Goal: Task Accomplishment & Management: Manage account settings

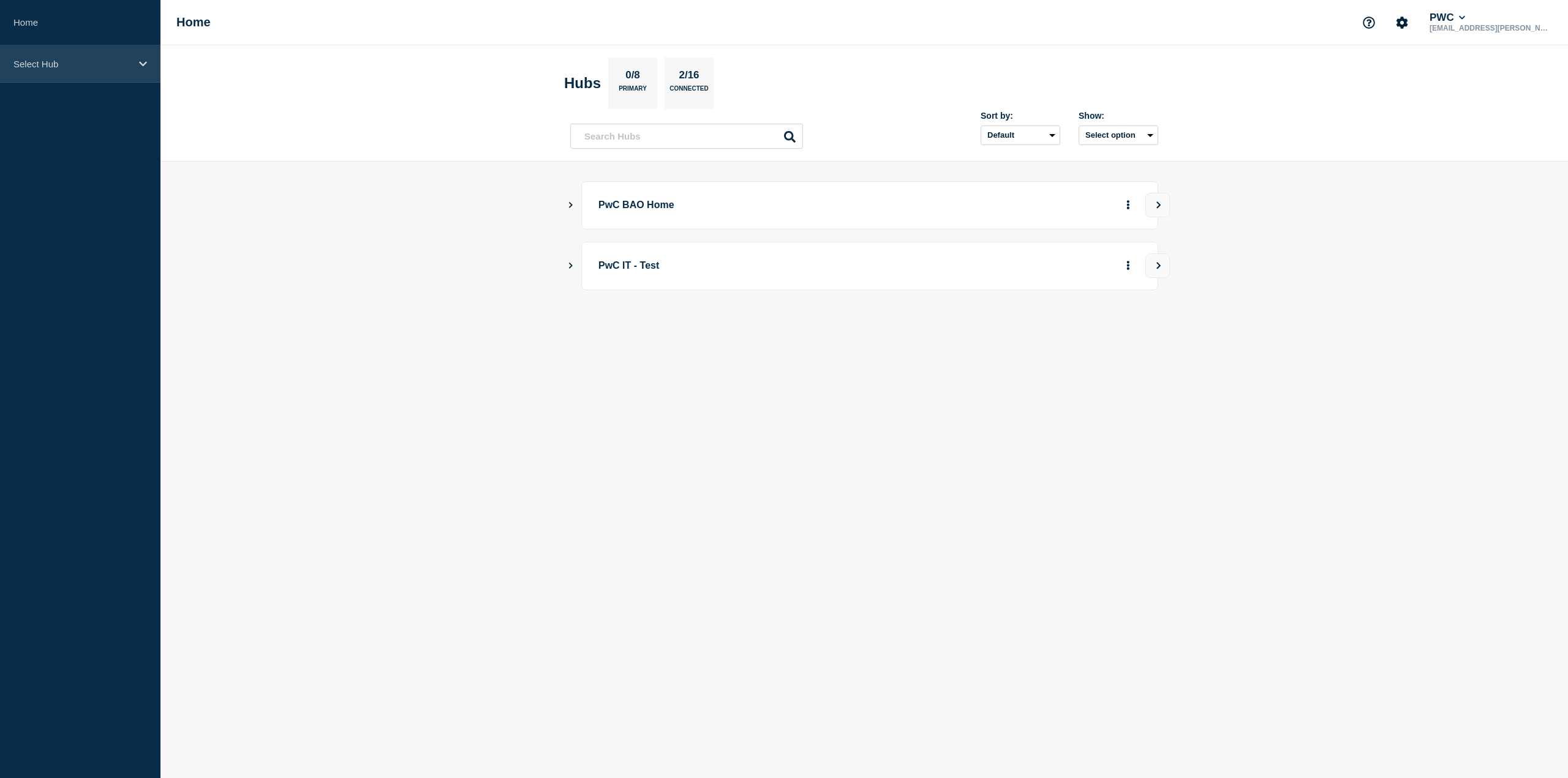
click at [93, 65] on p "Select Hub" at bounding box center [72, 64] width 118 height 10
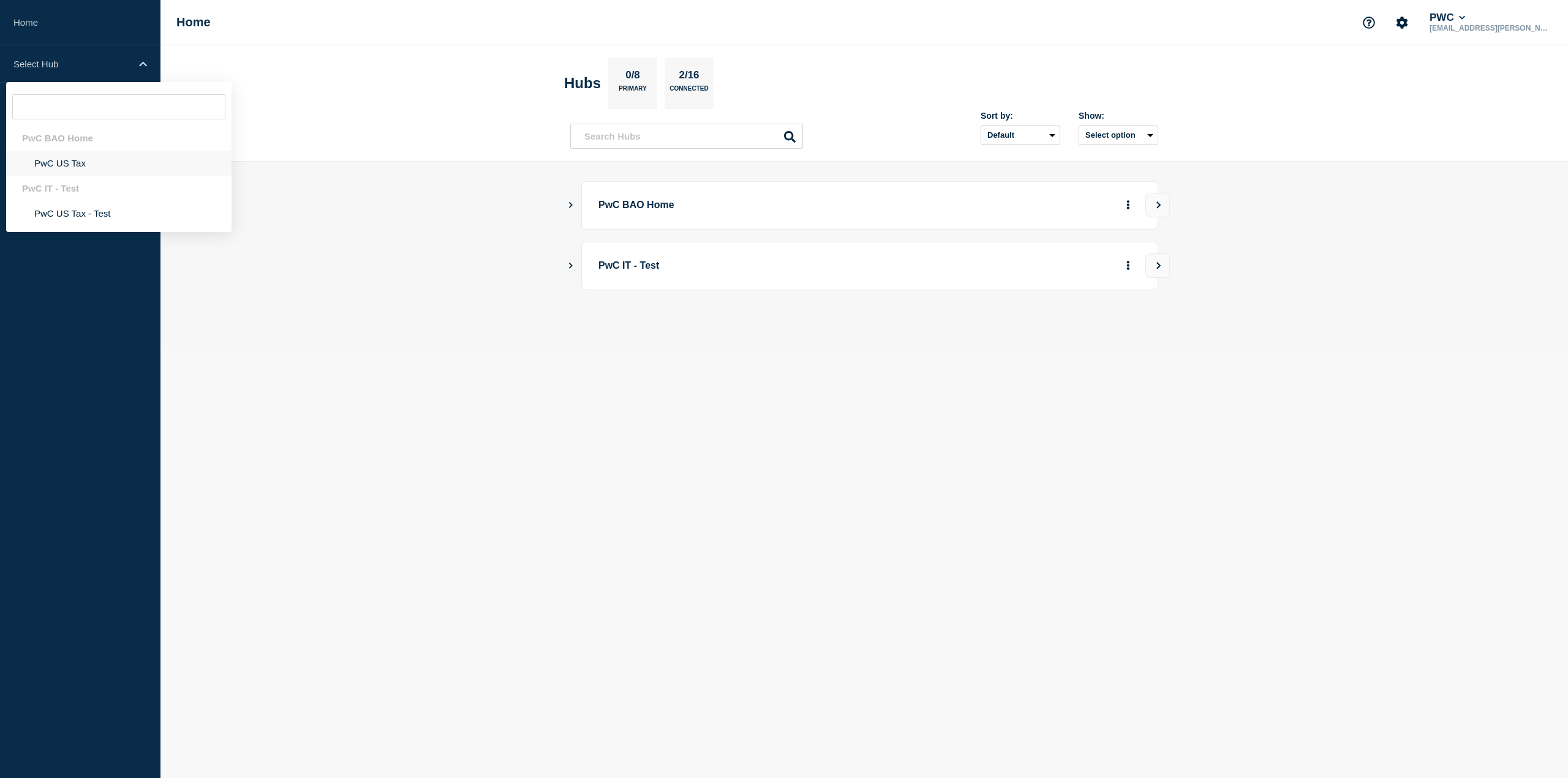
click at [69, 159] on li "PwC US Tax" at bounding box center [118, 163] width 226 height 25
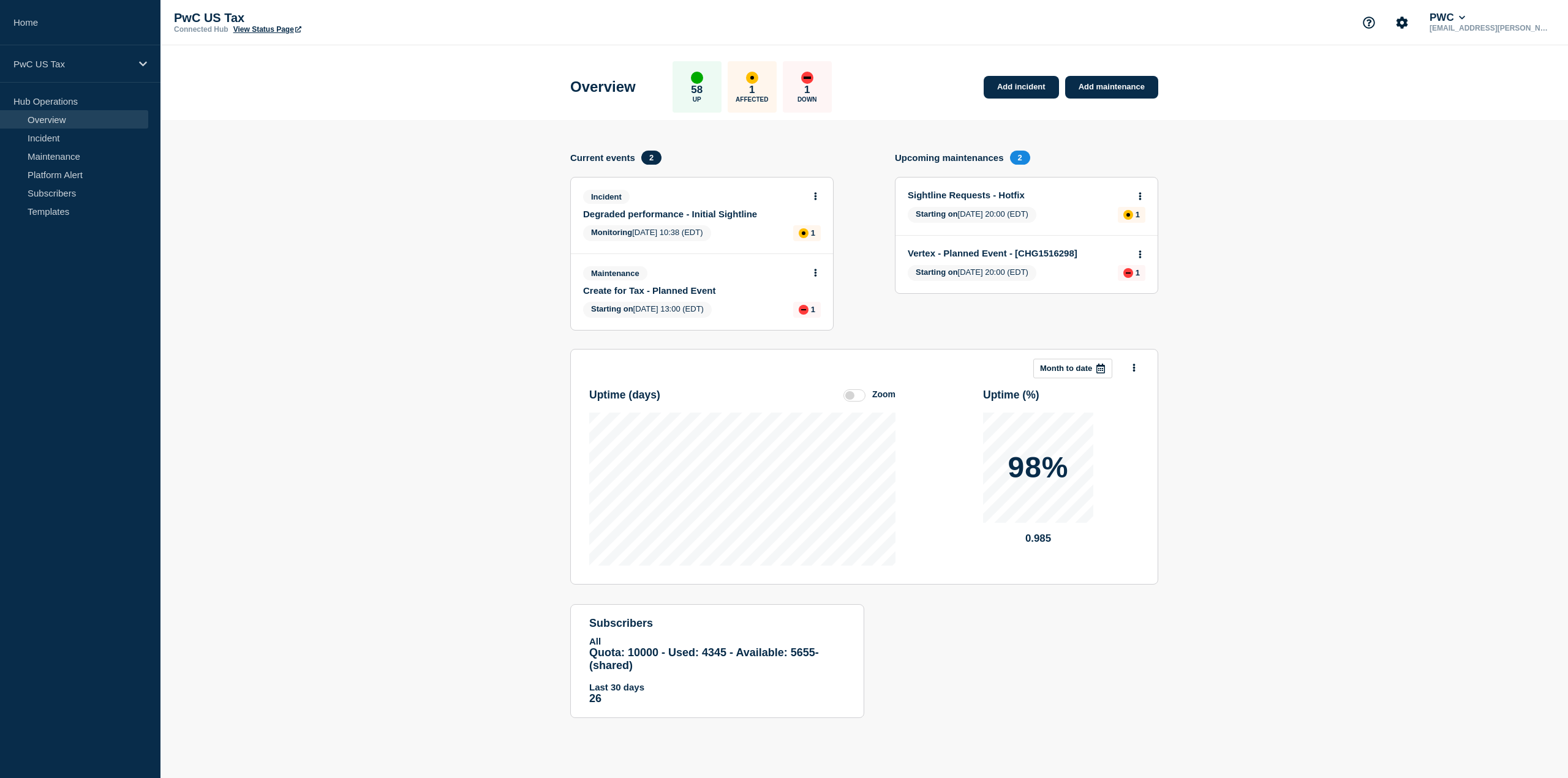
click at [670, 211] on link "Degraded performance - Initial Sightline" at bounding box center [693, 214] width 221 height 10
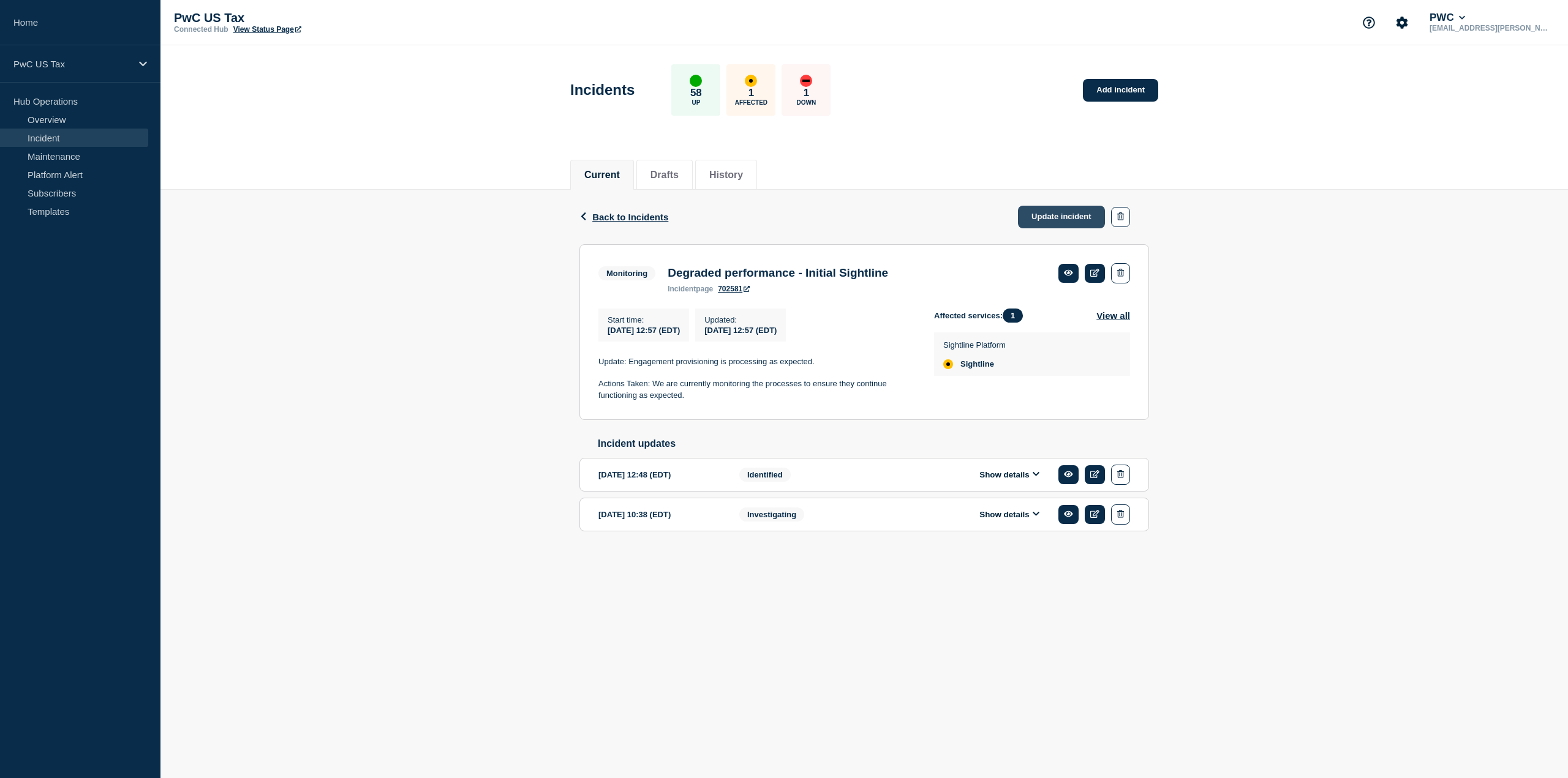
click at [1071, 208] on link "Update incident" at bounding box center [1061, 217] width 87 height 22
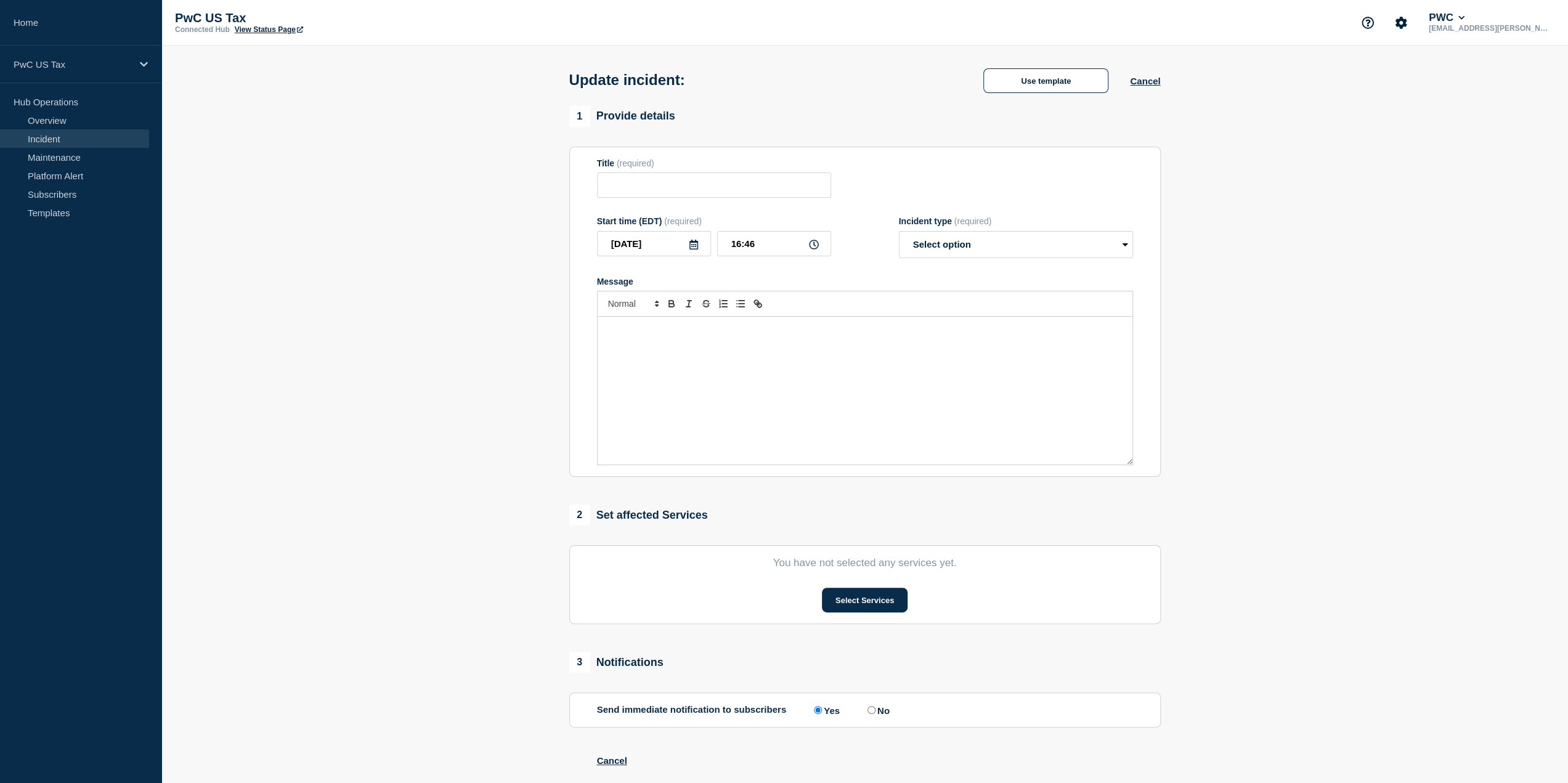
type input "Degraded performance - Initial Sightline"
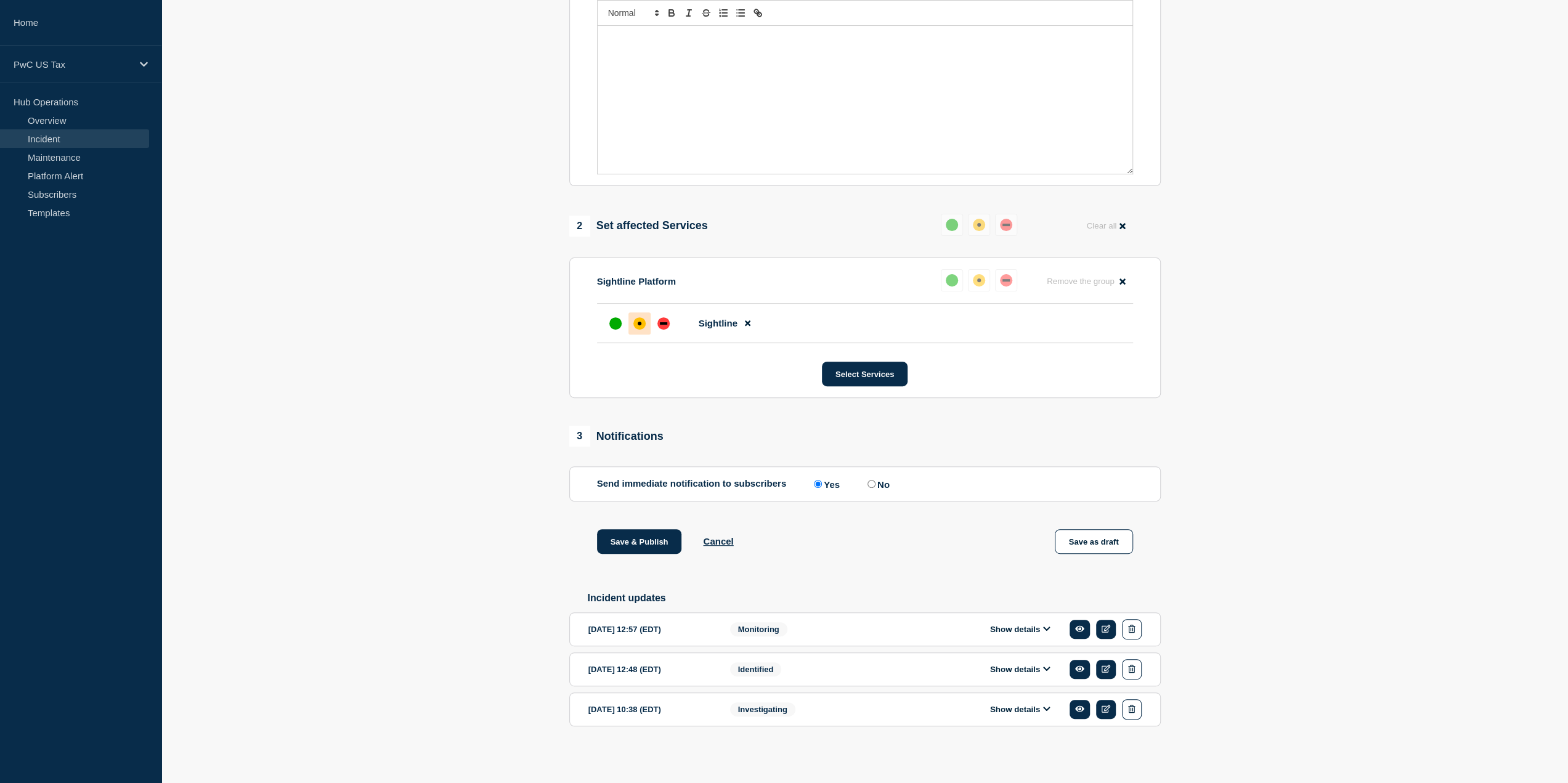
scroll to position [315, 0]
click at [1015, 707] on button "Show details" at bounding box center [1020, 709] width 67 height 10
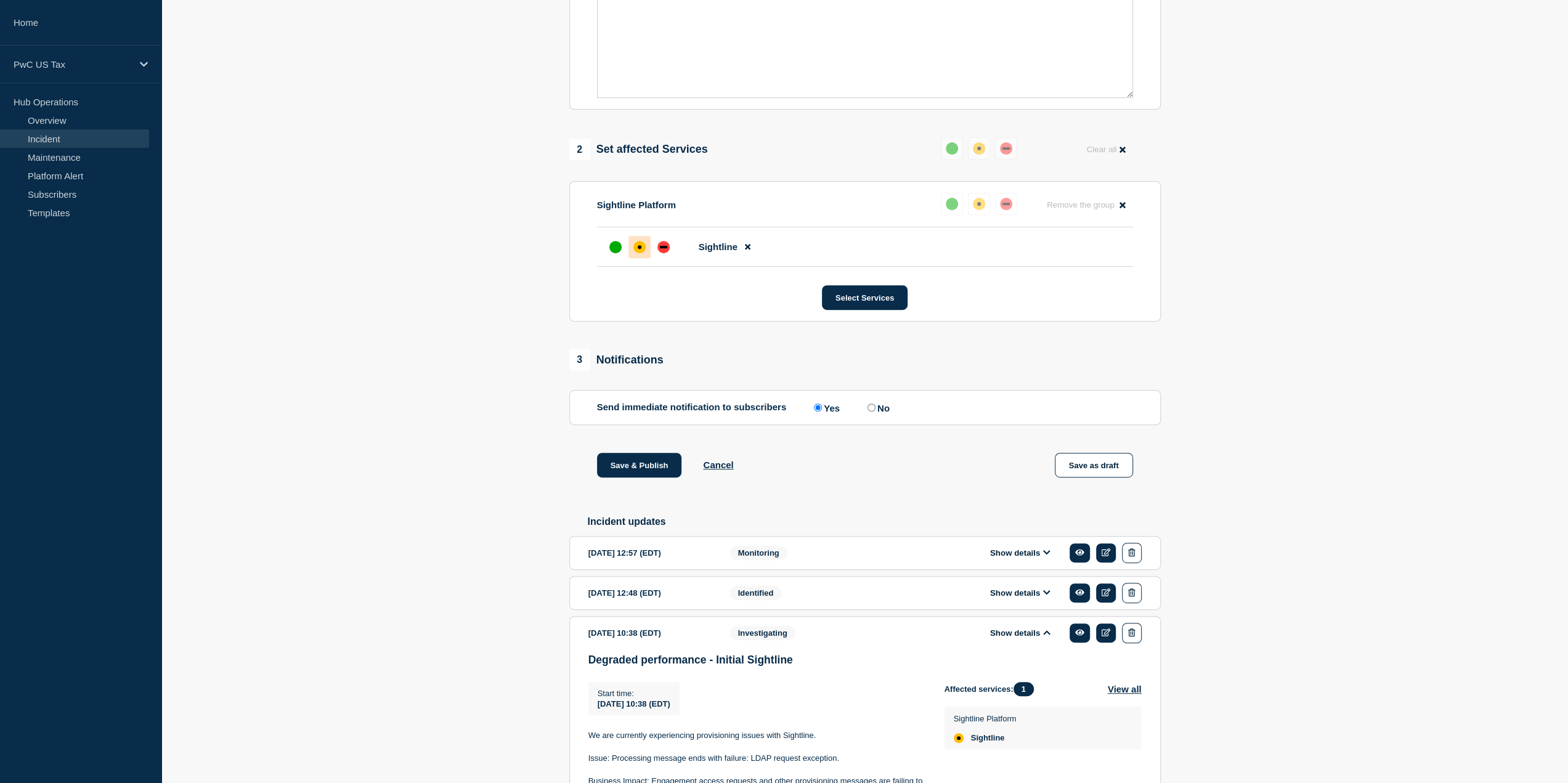
scroll to position [550, 0]
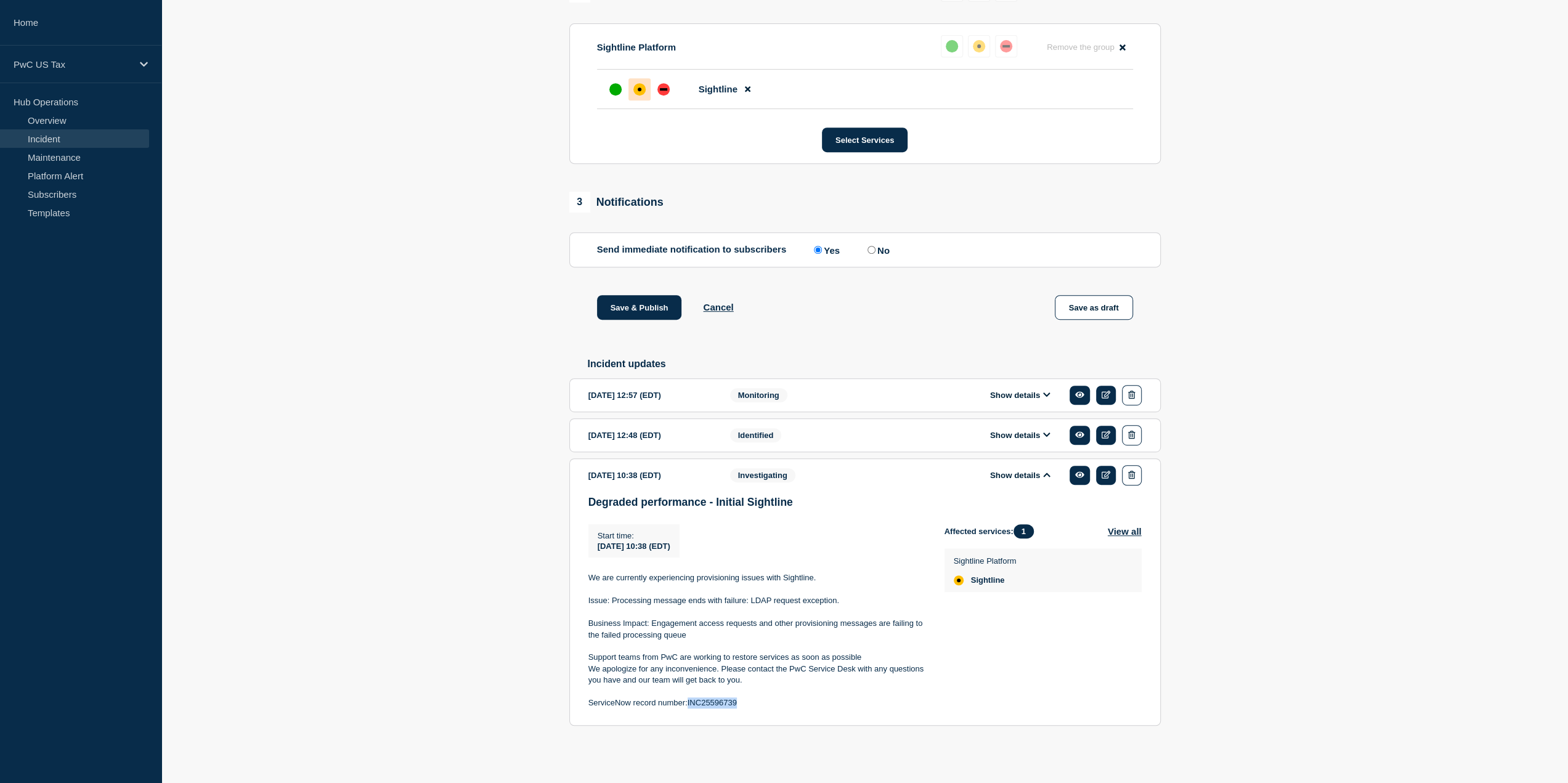
drag, startPoint x: 738, startPoint y: 702, endPoint x: 693, endPoint y: 722, distance: 49.2
click at [686, 703] on p "ServiceNow record number:INC25596739" at bounding box center [756, 703] width 337 height 11
copy p "INC25596739"
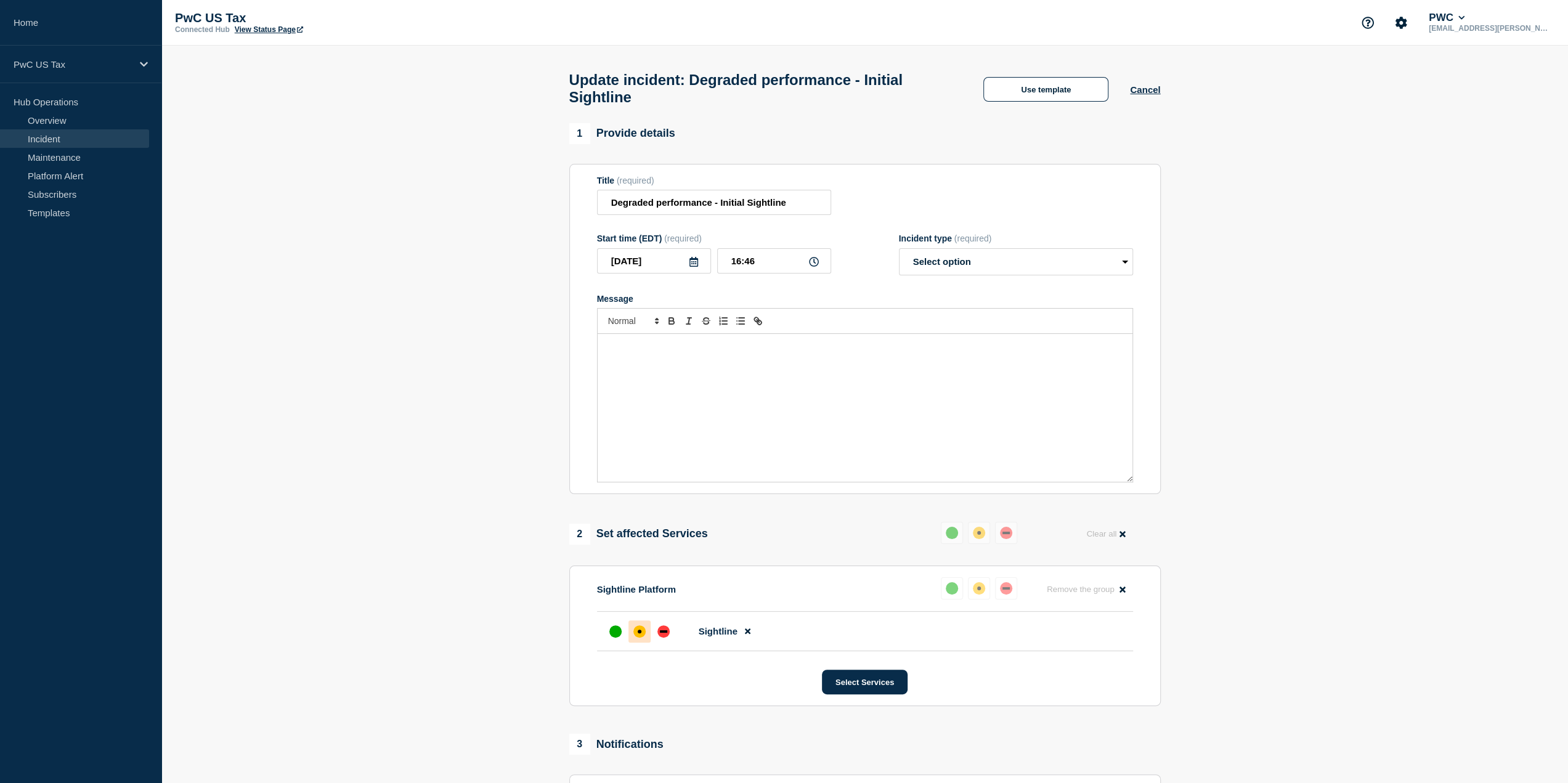
scroll to position [0, 0]
click at [1064, 86] on button "Use template" at bounding box center [1046, 89] width 125 height 25
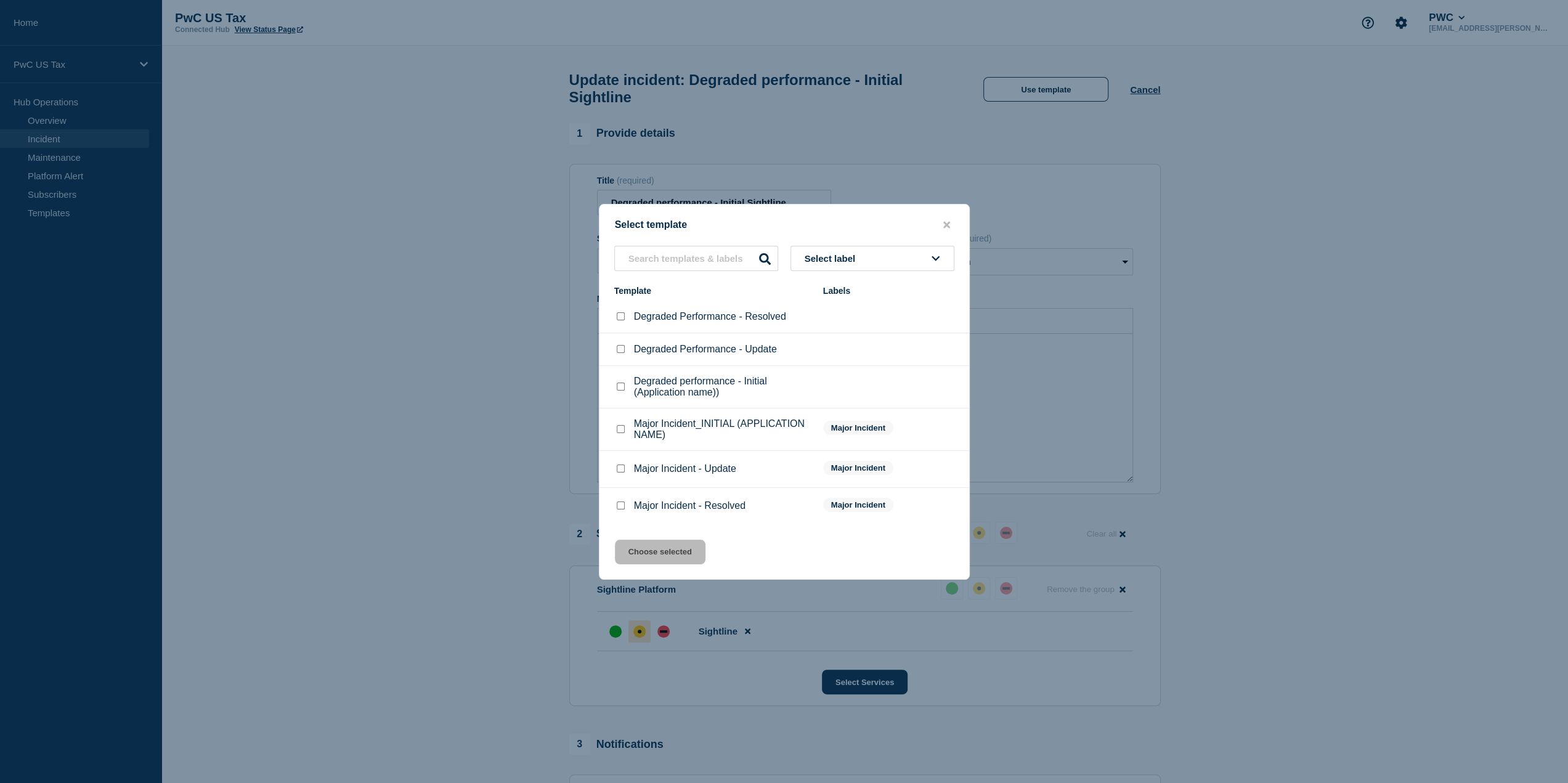
click at [885, 257] on button "Select label" at bounding box center [873, 258] width 164 height 25
click at [619, 318] on input "Degraded Performance - Resolved checkbox" at bounding box center [620, 316] width 8 height 8
checkbox input "true"
click at [658, 553] on button "Choose selected" at bounding box center [660, 552] width 91 height 25
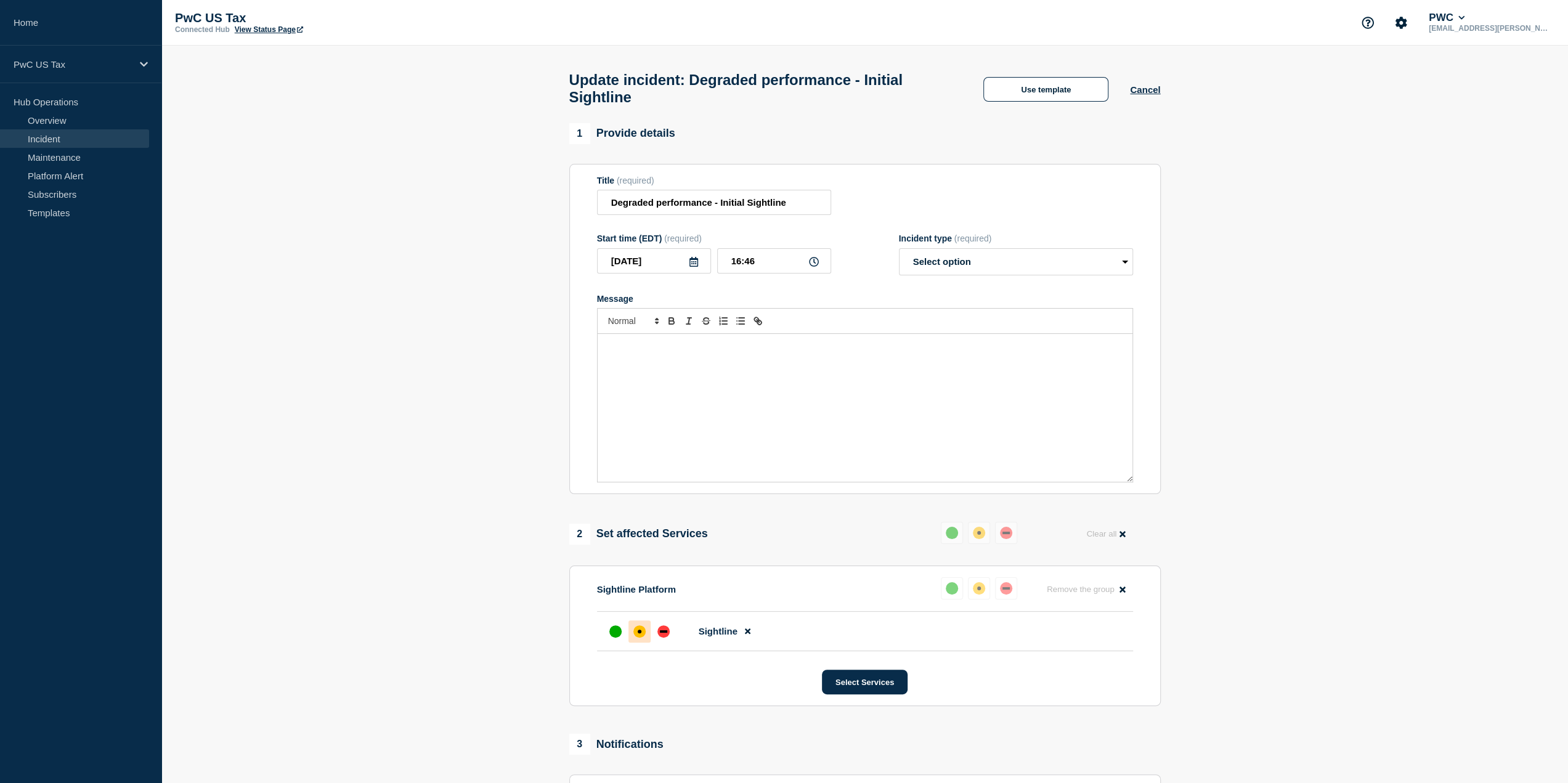
select select "resolved"
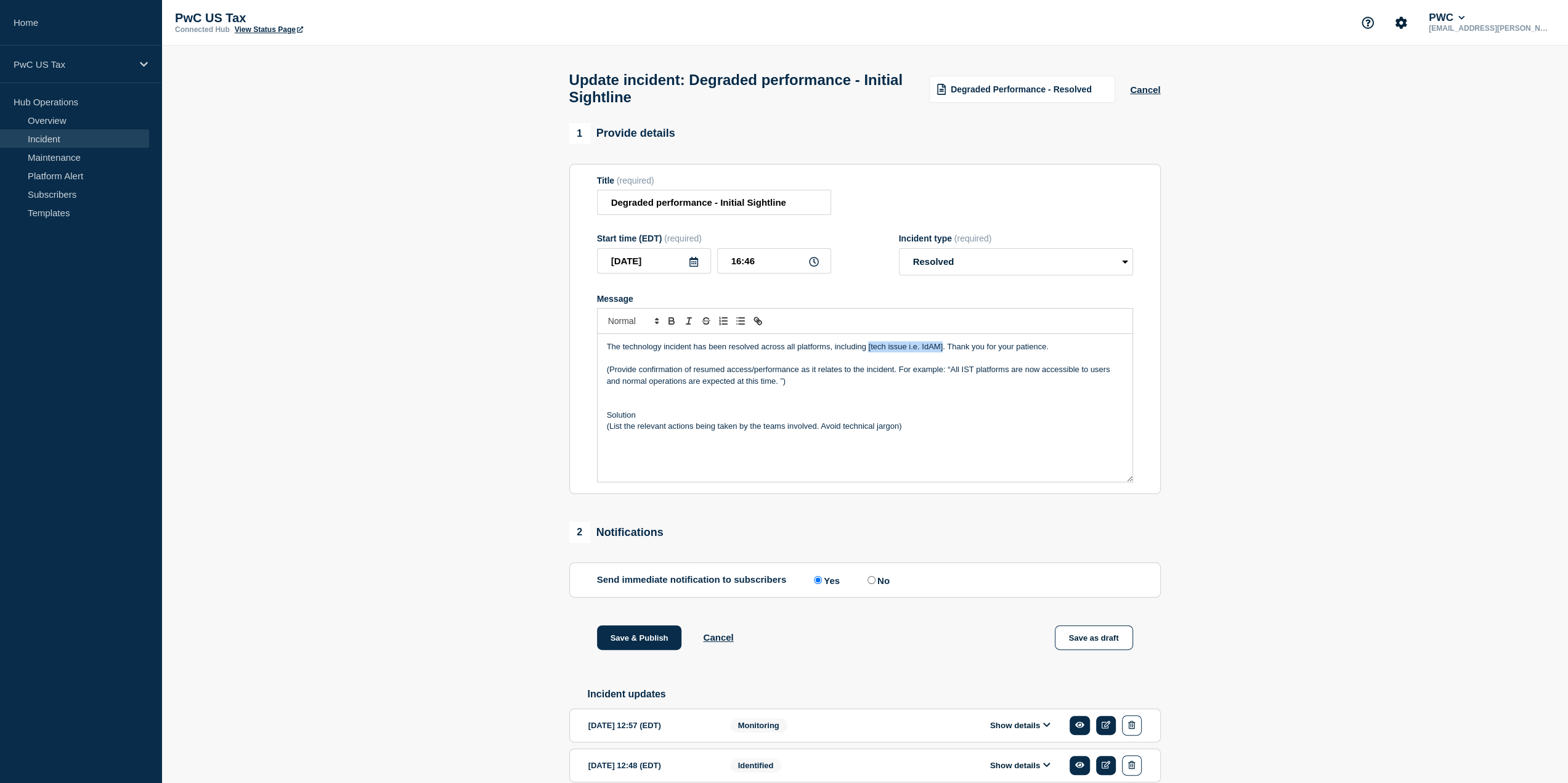
drag, startPoint x: 943, startPoint y: 354, endPoint x: 867, endPoint y: 354, distance: 76.0
click at [867, 352] on p "The technology incident has been resolved across all platforms, including [tech…" at bounding box center [865, 346] width 516 height 11
drag, startPoint x: 952, startPoint y: 373, endPoint x: 603, endPoint y: 374, distance: 349.0
click at [603, 374] on div "The technology incident has been resolved across all platforms, including Sight…" at bounding box center [864, 407] width 534 height 148
click at [629, 373] on p "All IST platforms are now accessible to users and normal operations are expecte…" at bounding box center [865, 369] width 516 height 11
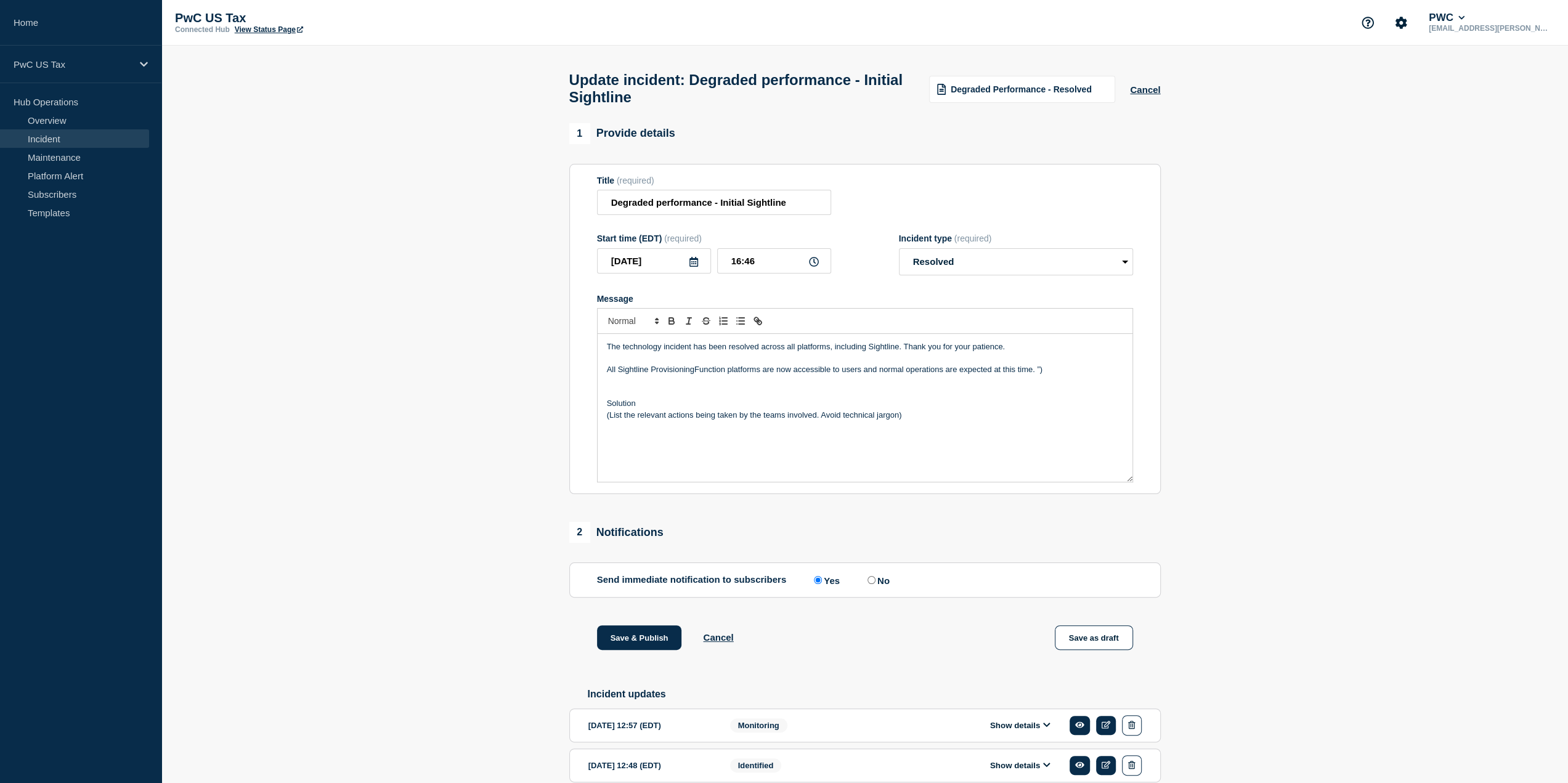
click at [694, 376] on p "All Sightline ProvisioningFunction platforms are now accessible to users and no…" at bounding box center [865, 369] width 516 height 11
click at [762, 376] on p "All Sightline Provisioning Function platforms are now accessible to users and n…" at bounding box center [865, 369] width 516 height 11
click at [1009, 376] on p "All Sightline Provisioning Function are now accessible to users and normal oper…" at bounding box center [865, 369] width 516 height 11
click at [899, 351] on p "The technology incident has been resolved across all platforms, including Sight…" at bounding box center [865, 346] width 516 height 11
click at [945, 352] on p "The technology incident has been resolved across all platforms, including Sight…" at bounding box center [865, 346] width 516 height 11
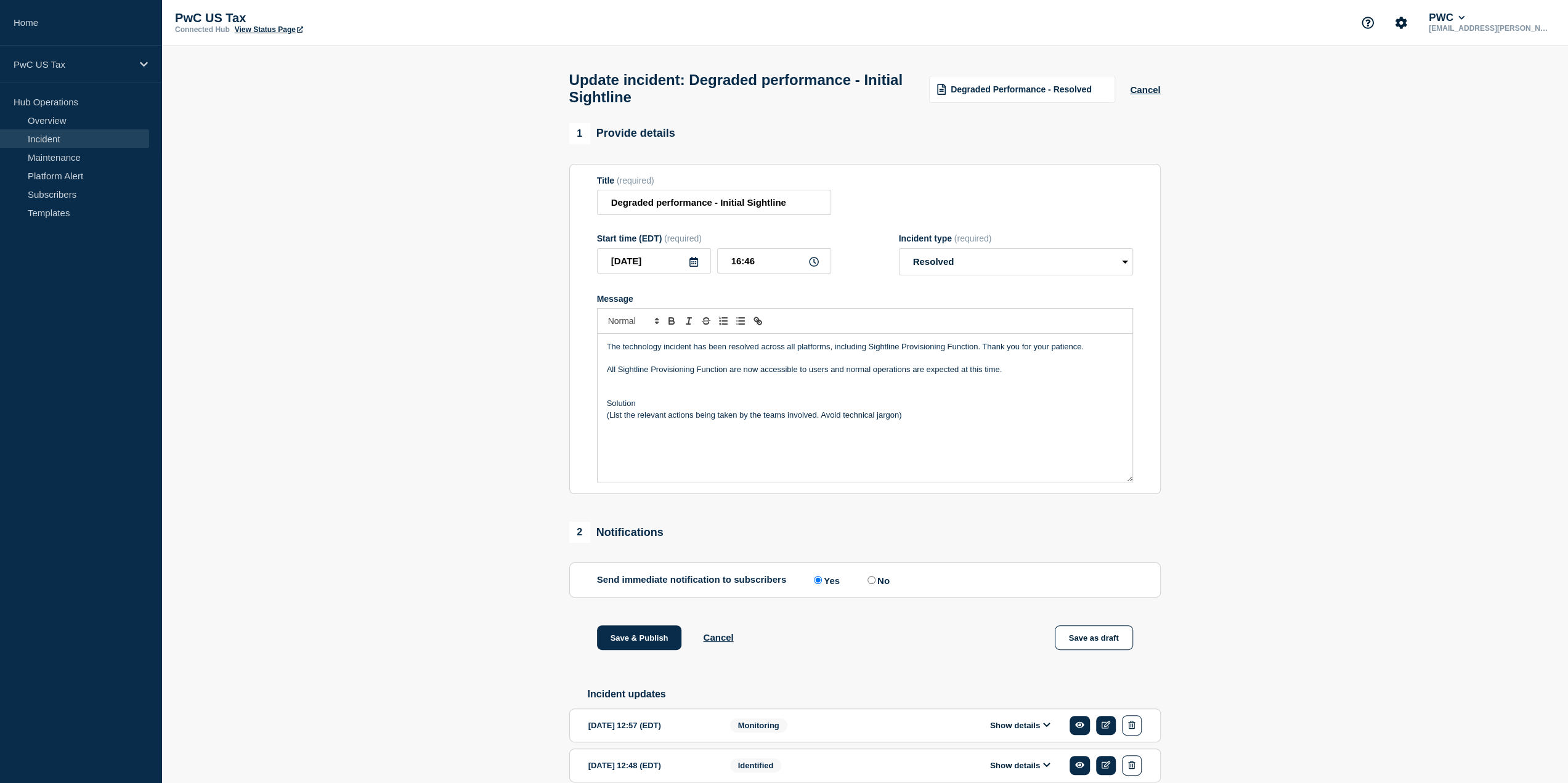
click at [971, 398] on p "Message" at bounding box center [865, 392] width 516 height 11
drag, startPoint x: 912, startPoint y: 423, endPoint x: 602, endPoint y: 429, distance: 310.1
click at [602, 429] on div "The technology incident has been resolved across all platforms, including Sight…" at bounding box center [864, 407] width 534 height 148
drag, startPoint x: 989, startPoint y: 419, endPoint x: 856, endPoint y: 421, distance: 133.0
click at [856, 420] on p "PwC support performed the configuration update to resolve the issue. The impact…" at bounding box center [865, 415] width 516 height 11
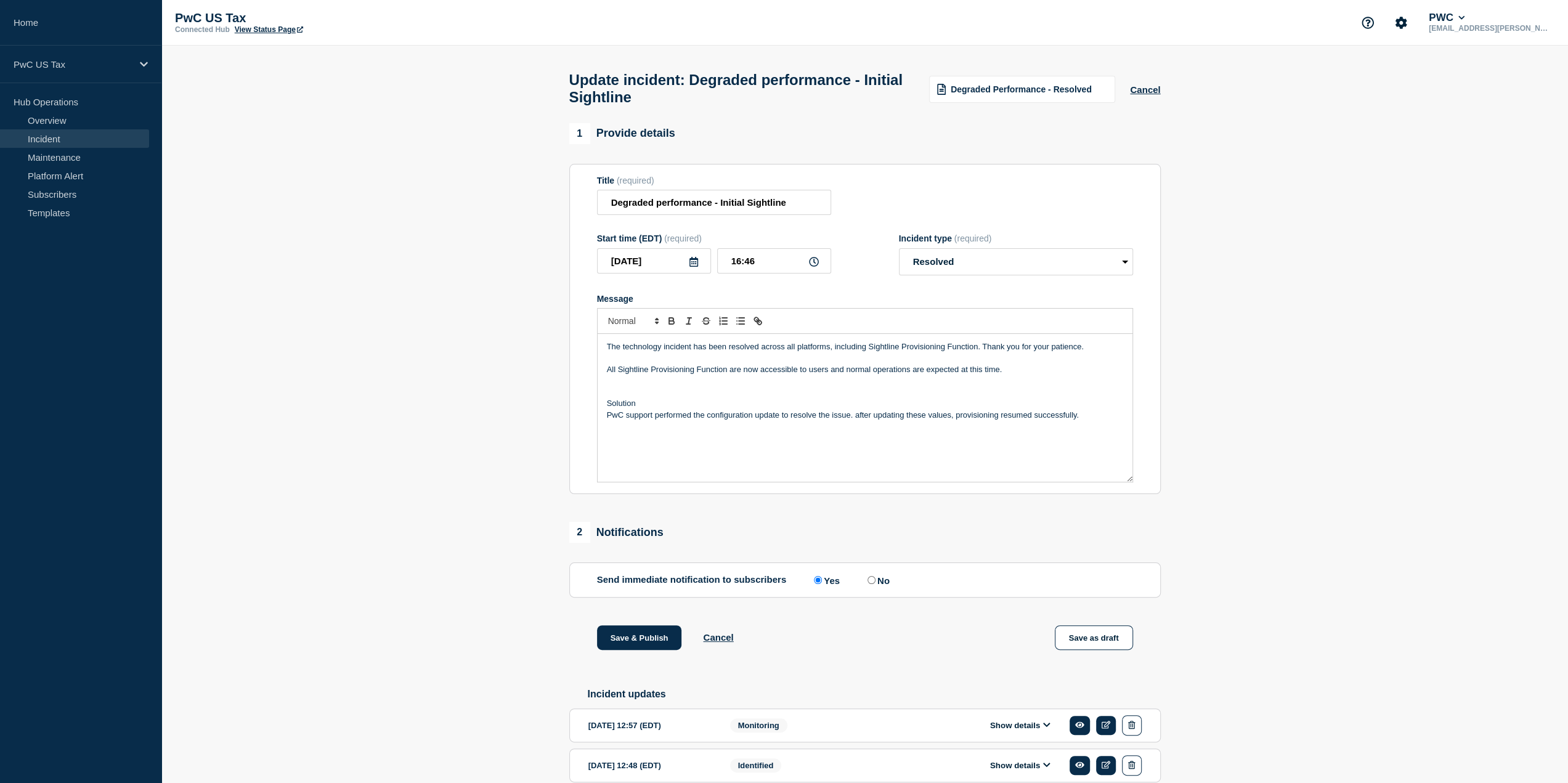
click at [859, 420] on p "PwC support performed the configuration update to resolve the issue. after upda…" at bounding box center [865, 415] width 516 height 11
click at [872, 584] on input "No" at bounding box center [871, 579] width 8 height 8
radio input "true"
radio input "false"
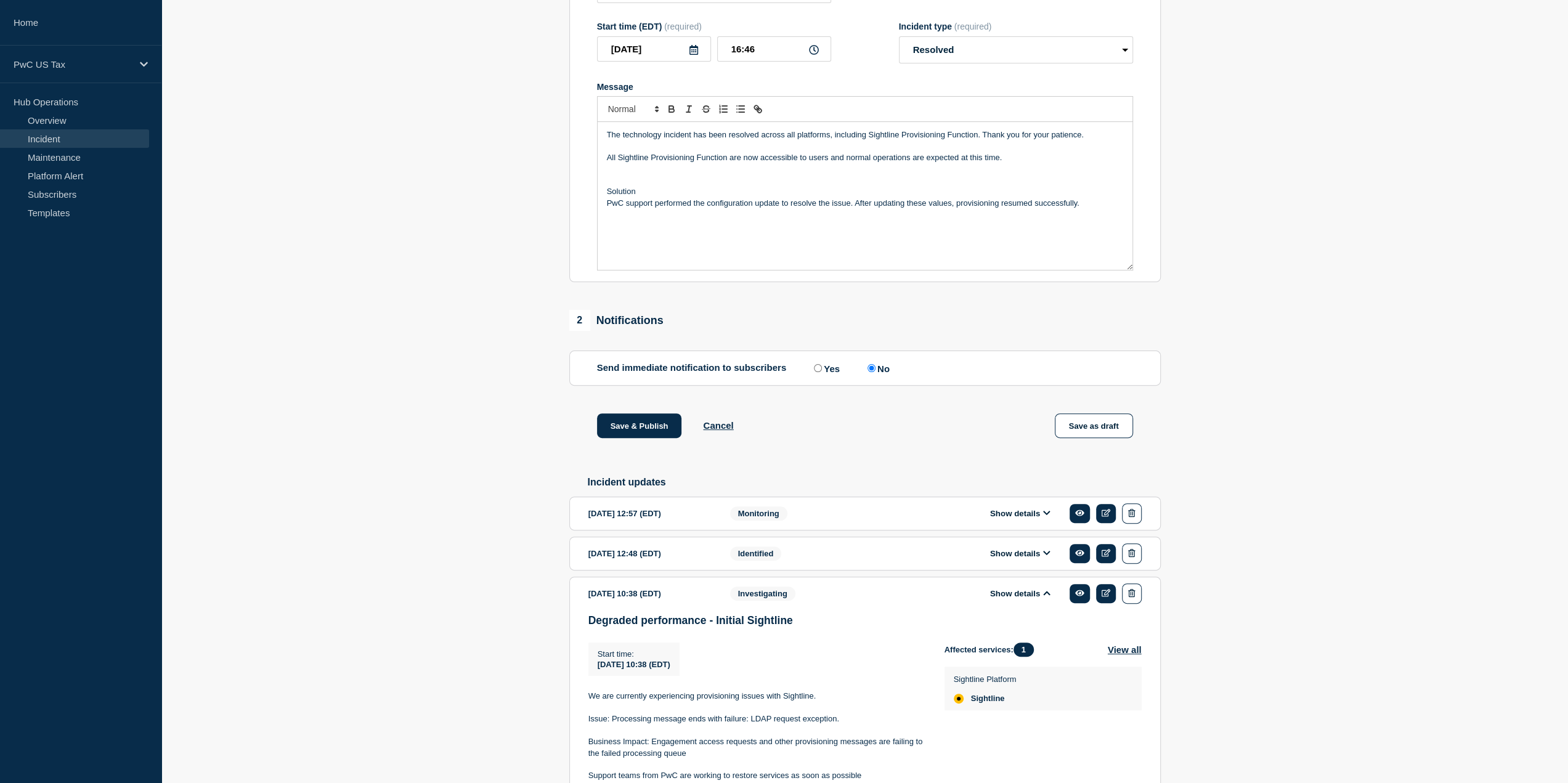
scroll to position [185, 0]
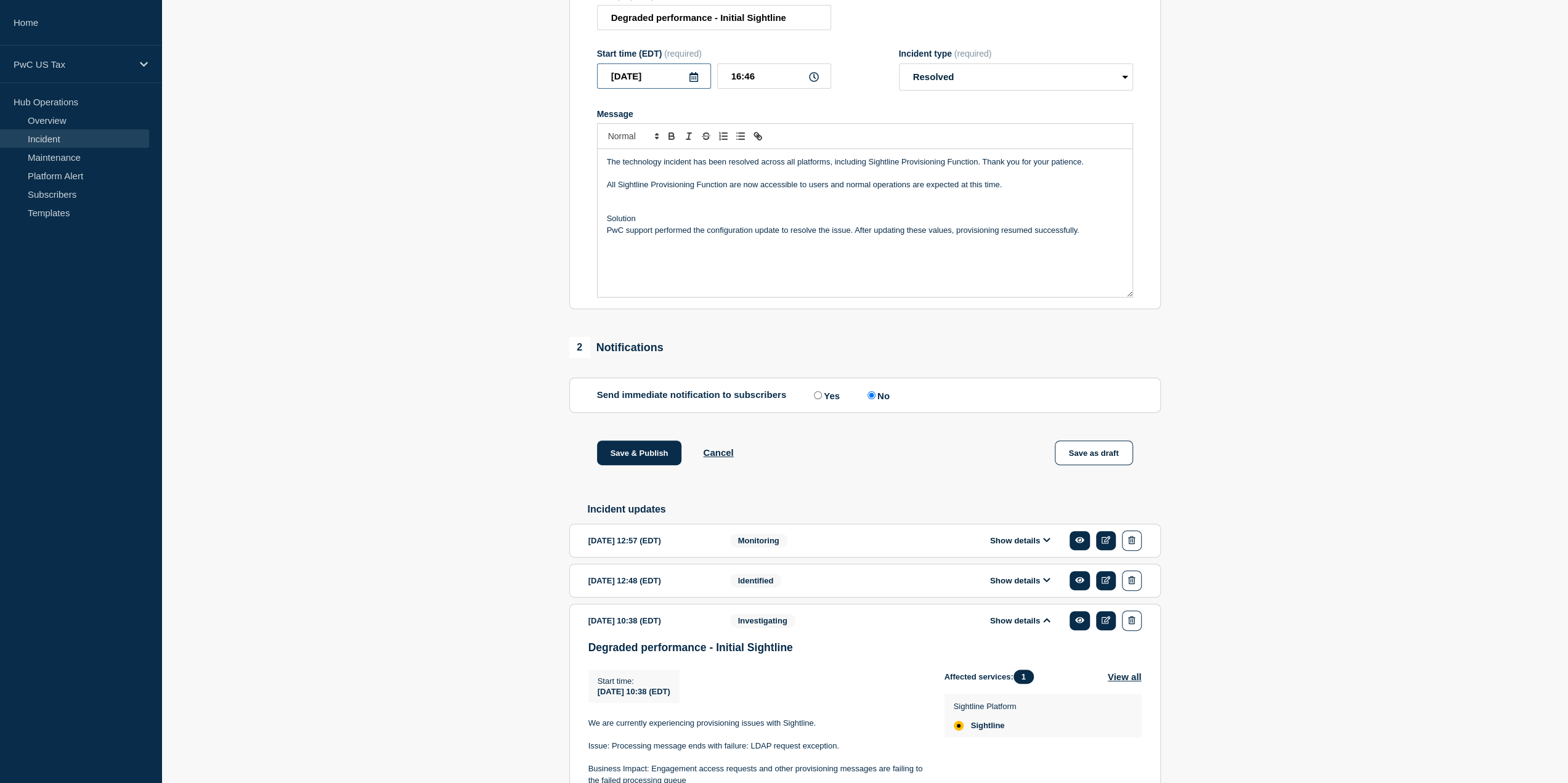
click at [662, 79] on input "2025-08-28" at bounding box center [654, 76] width 114 height 25
type input "2025-08-27"
click at [739, 82] on input "16:46" at bounding box center [775, 76] width 114 height 25
click at [748, 82] on input "08:46" at bounding box center [775, 76] width 114 height 25
click at [756, 80] on input "08:46" at bounding box center [775, 76] width 114 height 25
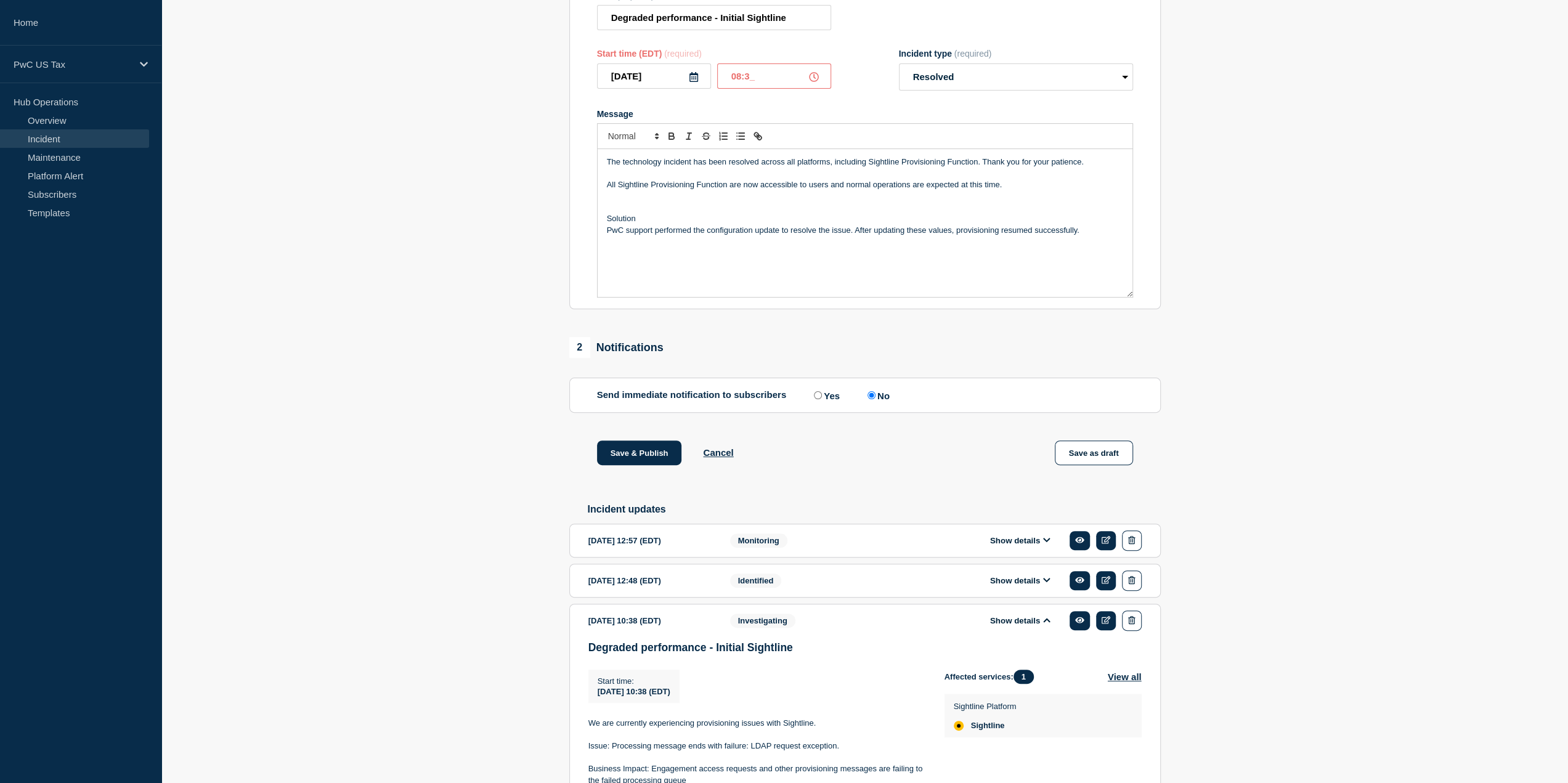
type input "08:30"
click at [1278, 142] on section "1 Provide details Title (required) Degraded performance - Initial Sightline Sta…" at bounding box center [864, 424] width 1407 height 971
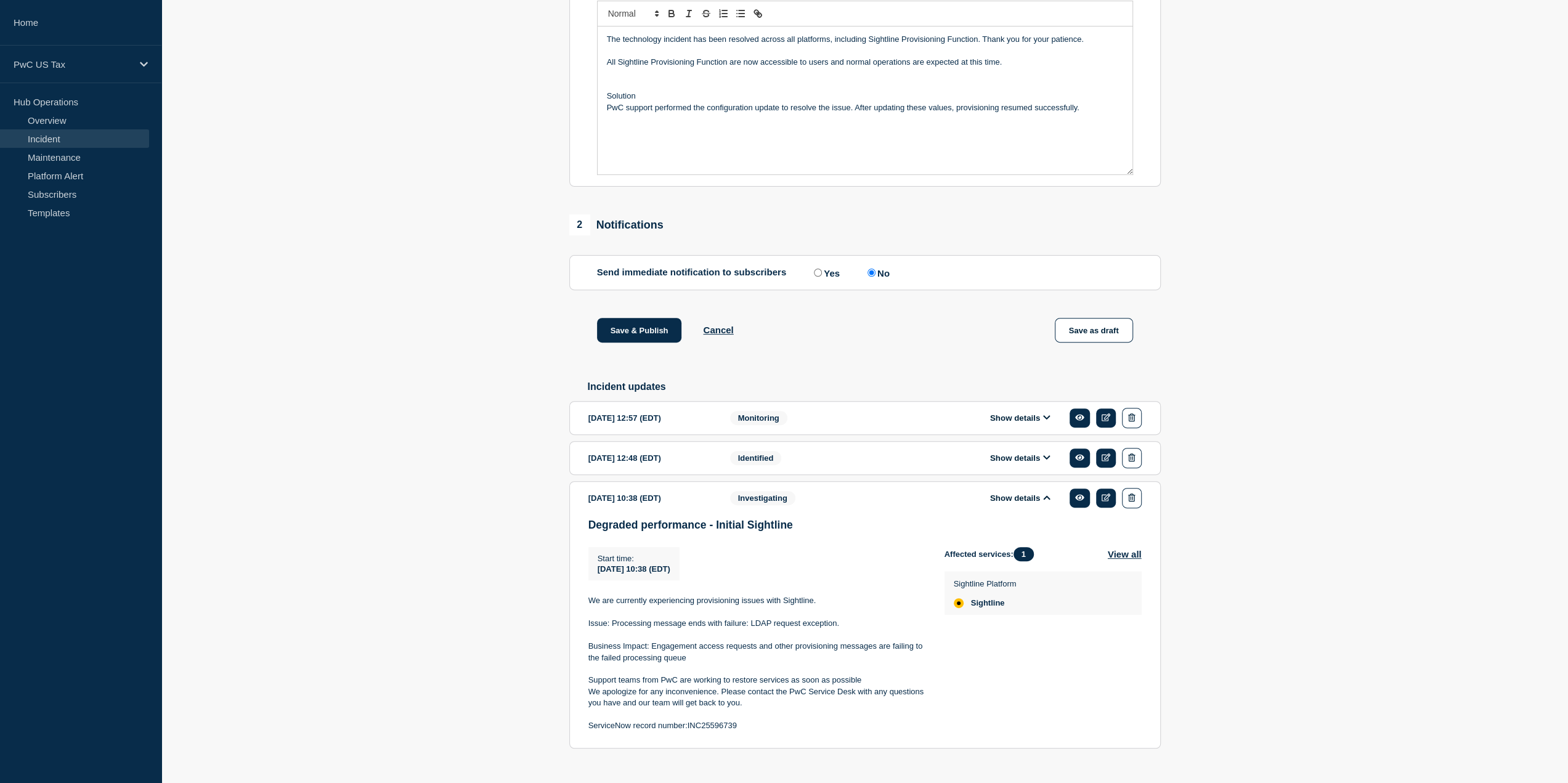
scroll to position [338, 0]
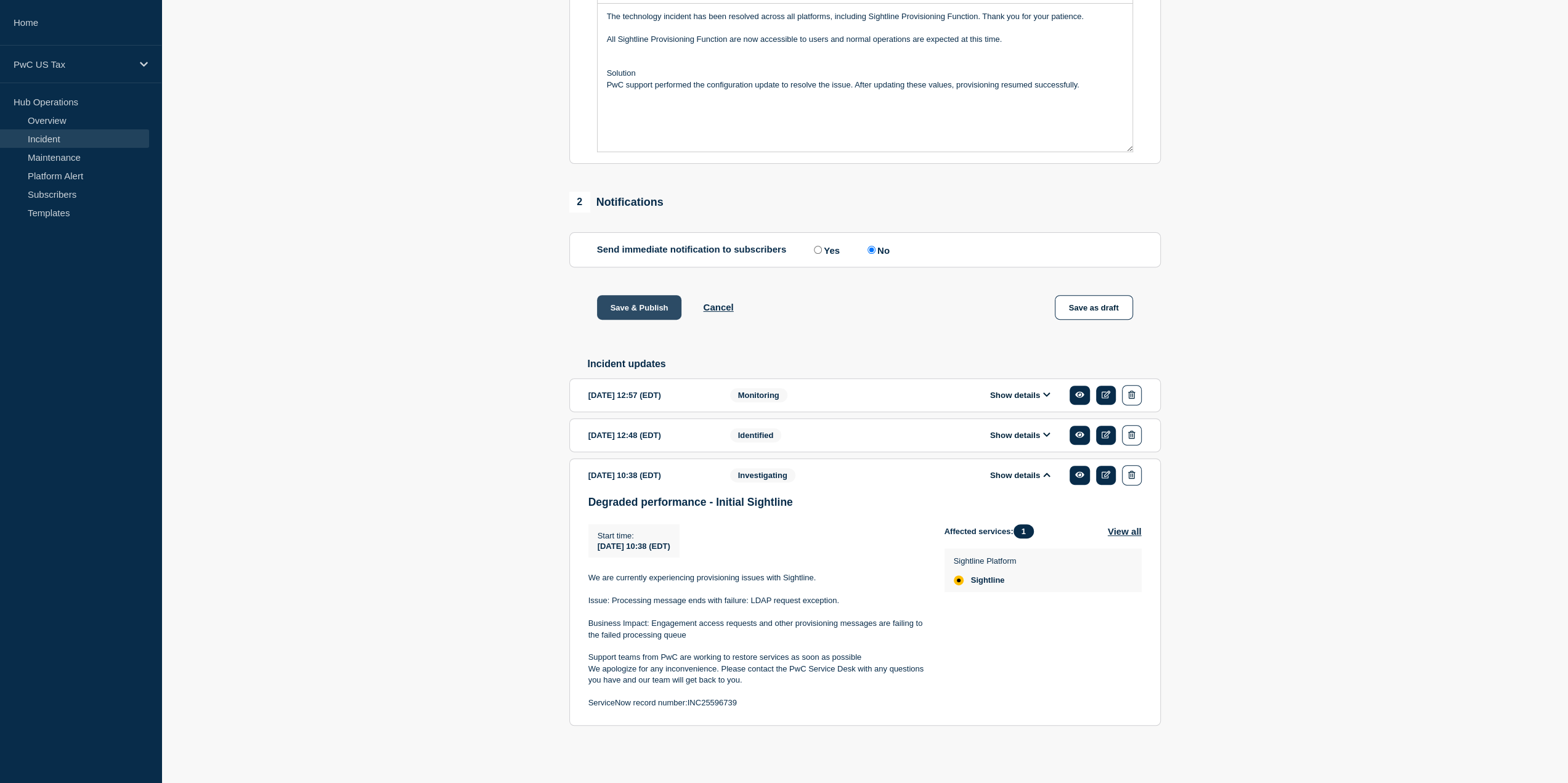
click at [642, 313] on button "Save & Publish" at bounding box center [639, 307] width 85 height 25
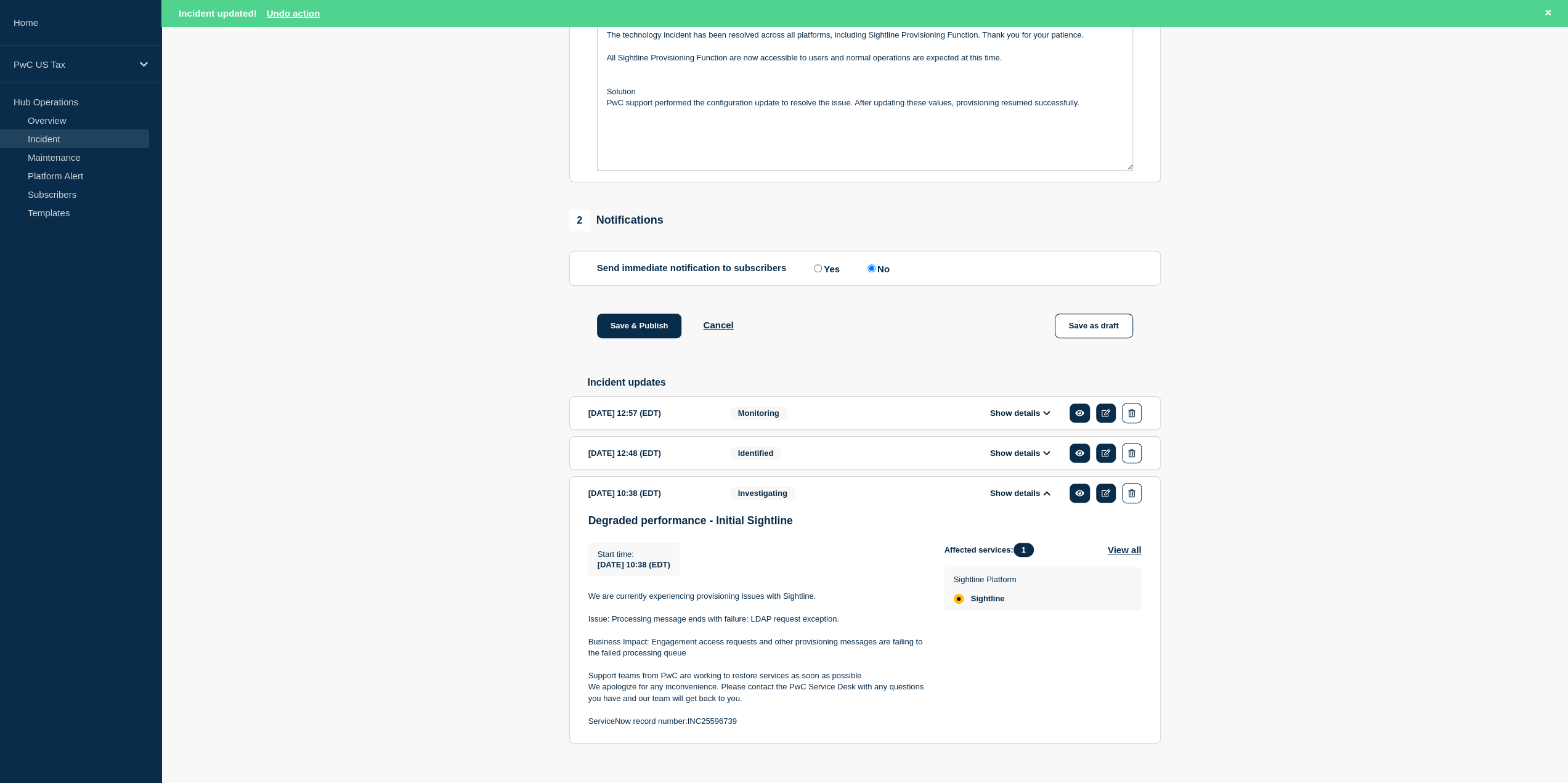
scroll to position [364, 0]
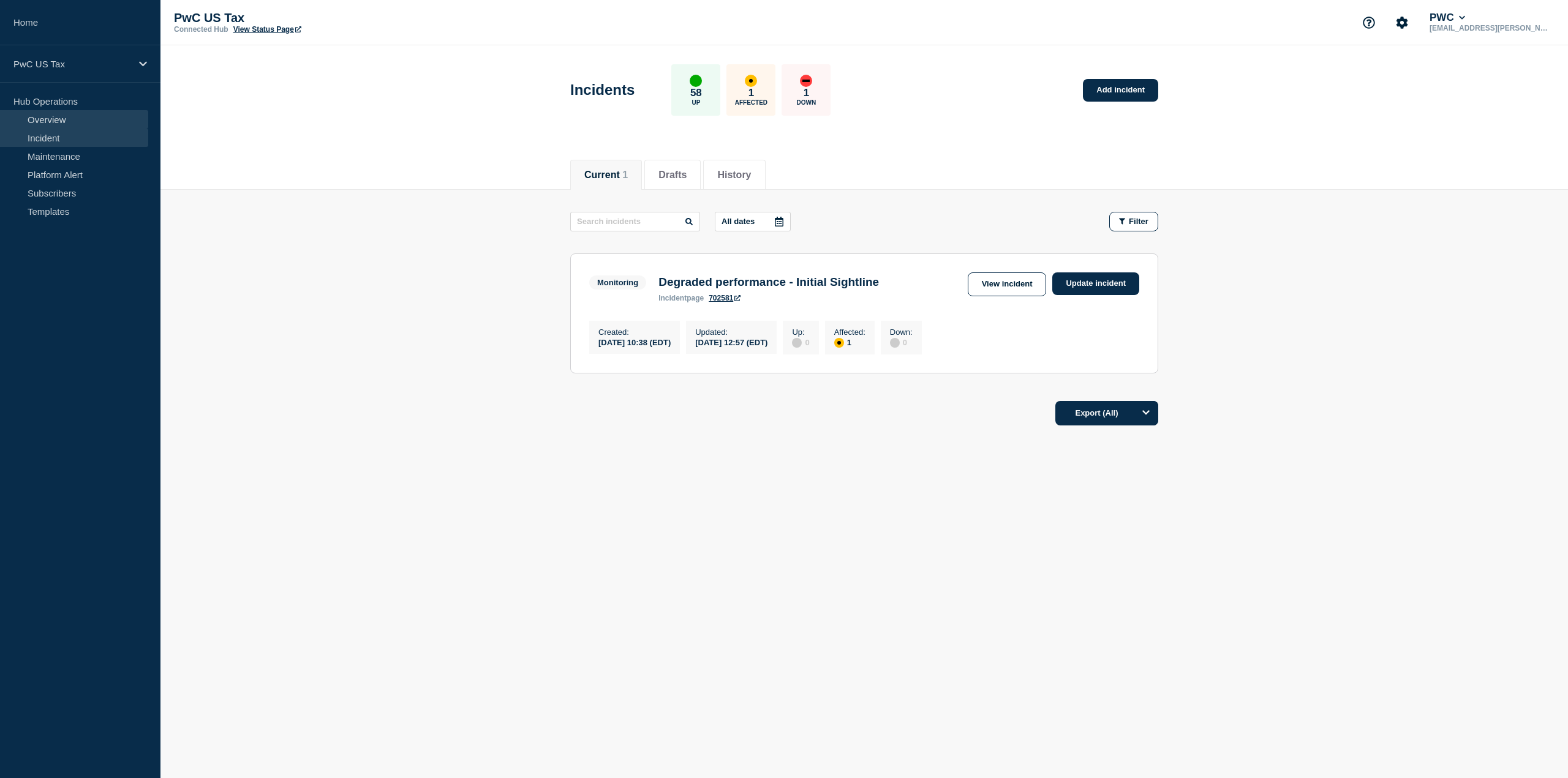
click at [58, 118] on link "Overview" at bounding box center [74, 118] width 148 height 18
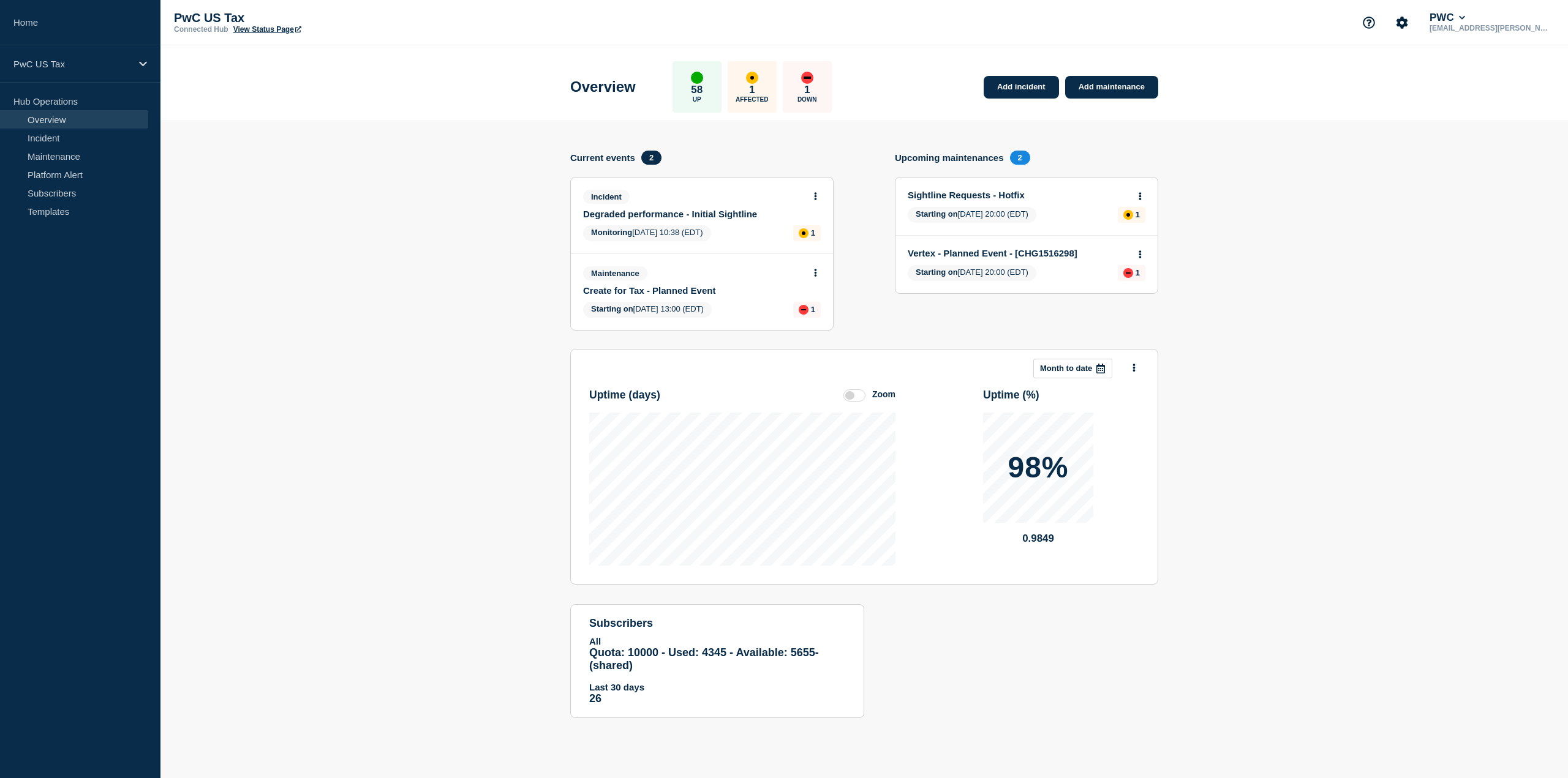
click at [681, 214] on link "Degraded performance - Initial Sightline" at bounding box center [693, 214] width 221 height 10
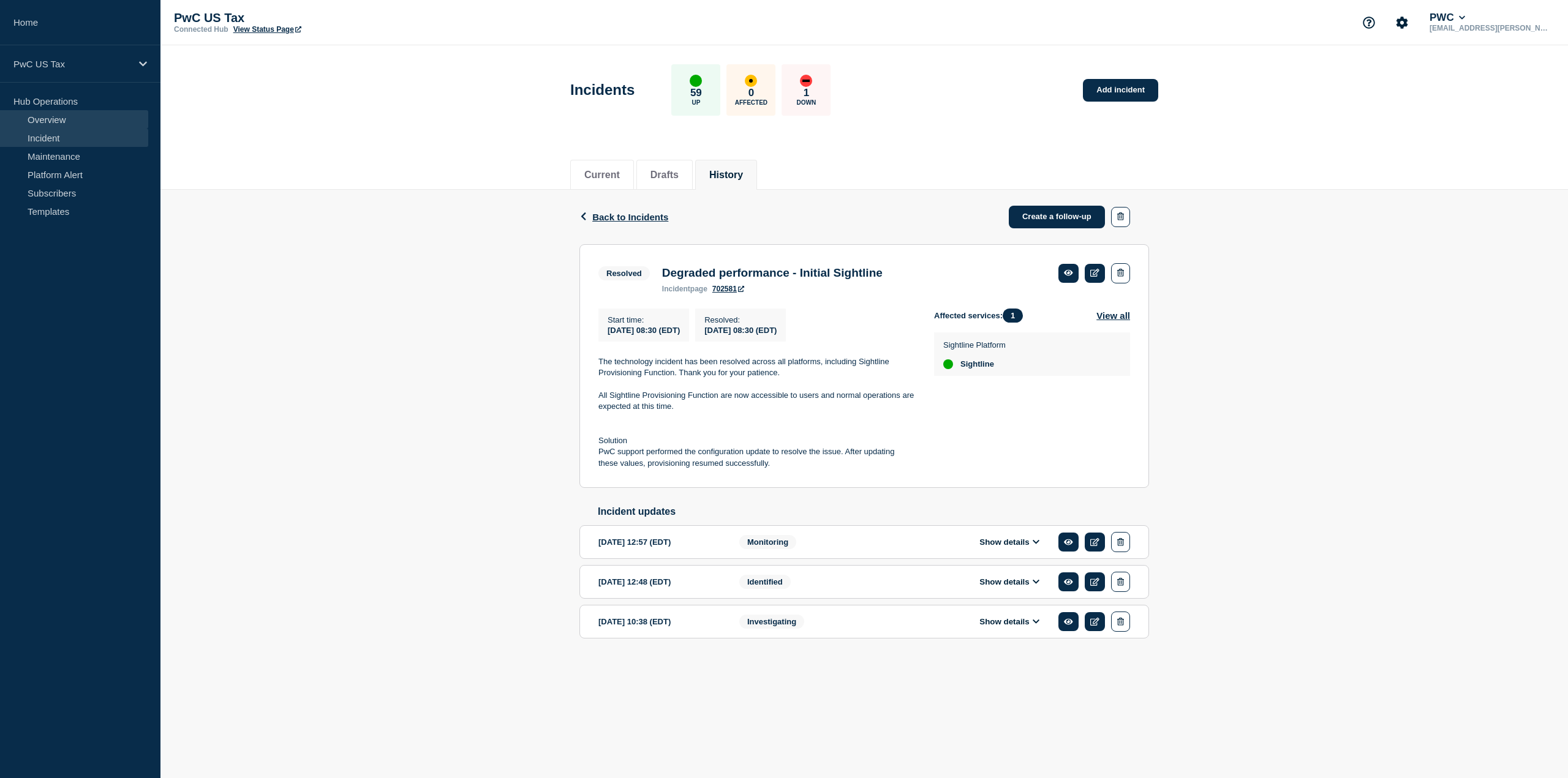
click at [49, 119] on link "Overview" at bounding box center [74, 118] width 148 height 18
